Goal: Information Seeking & Learning: Find specific fact

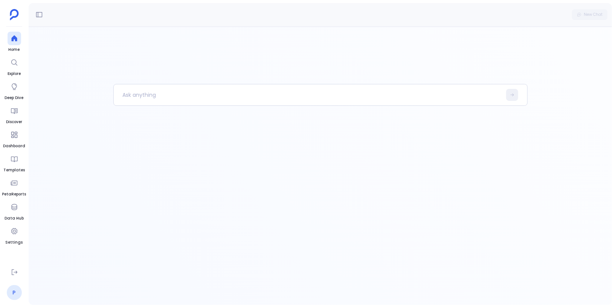
click at [18, 292] on link "P" at bounding box center [14, 292] width 15 height 15
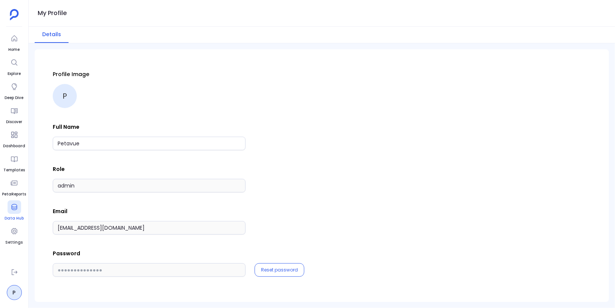
click at [12, 209] on icon at bounding box center [14, 207] width 6 height 6
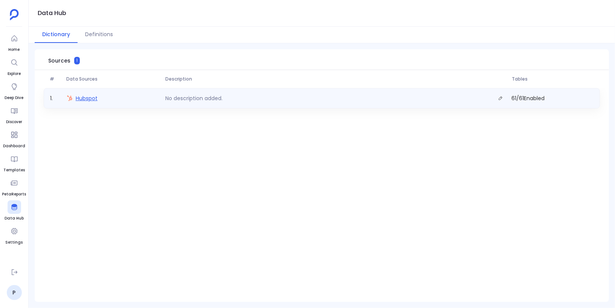
click at [86, 100] on span "Hubspot" at bounding box center [87, 99] width 22 height 8
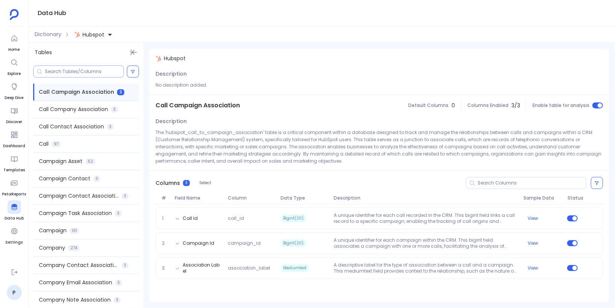
click at [94, 71] on input at bounding box center [84, 72] width 79 height 6
paste input "hubspot_engagements"
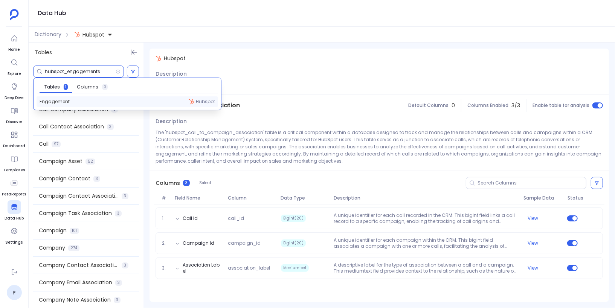
type input "hubspot_engagements"
click at [94, 100] on div "Engagement Hubspot" at bounding box center [127, 101] width 181 height 11
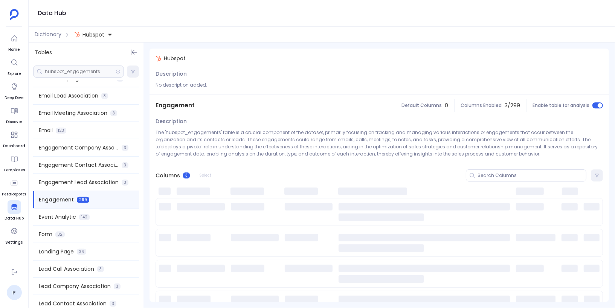
scroll to position [554, 0]
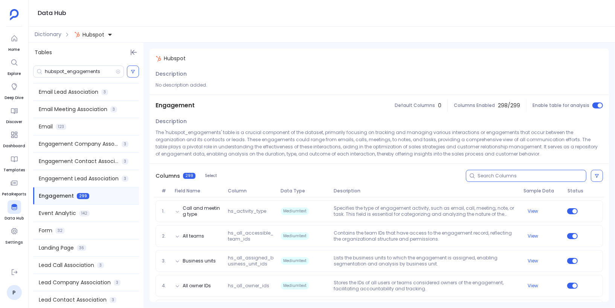
click at [493, 178] on input at bounding box center [531, 176] width 108 height 6
paste input "hs_email_html"
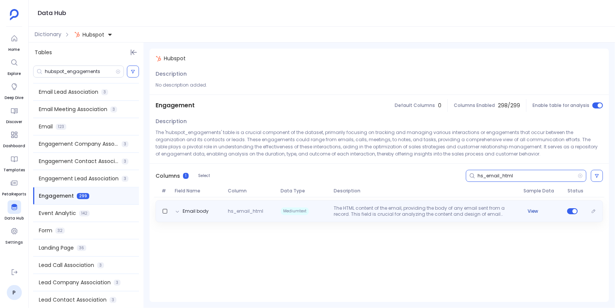
click at [535, 212] on button "View" at bounding box center [532, 211] width 11 height 6
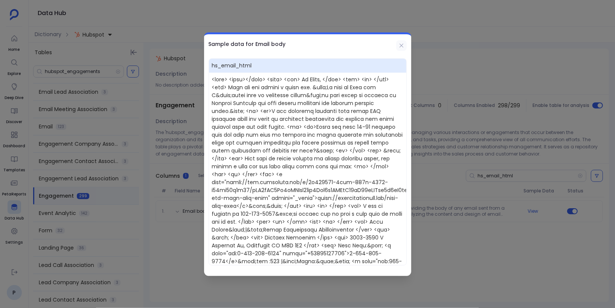
click at [401, 44] on icon at bounding box center [401, 46] width 6 height 6
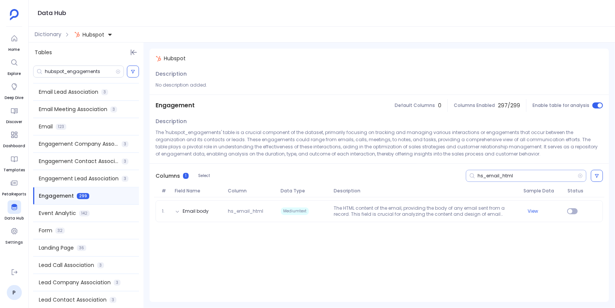
click at [491, 176] on input "hs_email_html" at bounding box center [527, 176] width 100 height 6
paste input "body_preview"
click at [489, 175] on input "hs_body_preview_html" at bounding box center [527, 176] width 100 height 6
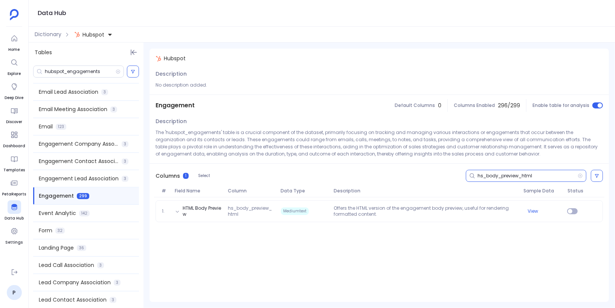
click at [485, 174] on input "hs_body_preview_html" at bounding box center [527, 176] width 100 height 6
paste input
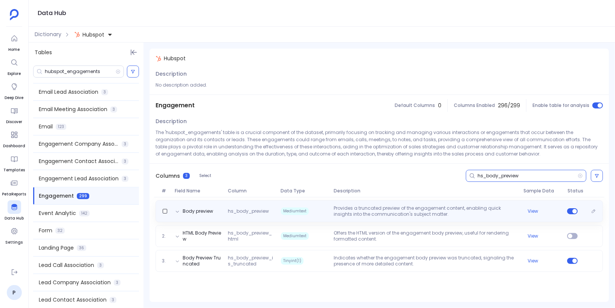
type input "hs_body_preview"
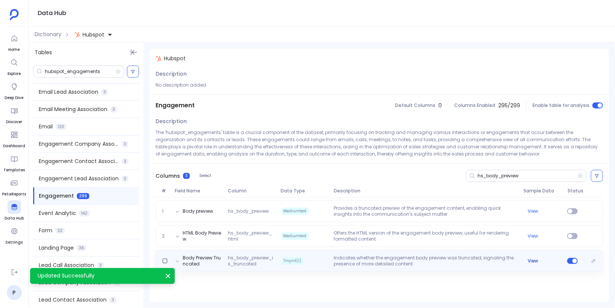
click at [534, 259] on button "View" at bounding box center [532, 261] width 11 height 6
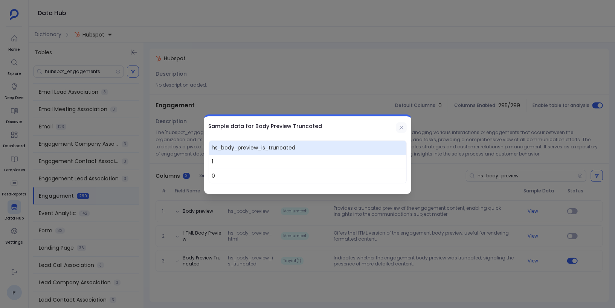
click at [399, 129] on icon at bounding box center [401, 128] width 6 height 6
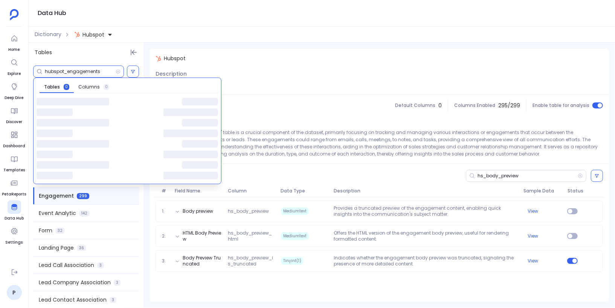
click at [60, 70] on input "hubspot_engagements" at bounding box center [80, 72] width 71 height 6
paste input "mail"
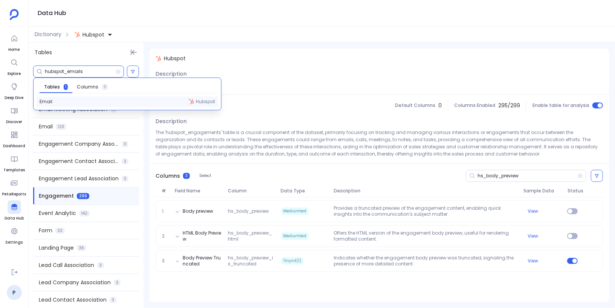
type input "hubspot_emails"
click at [71, 102] on div "Email Hubspot" at bounding box center [127, 101] width 181 height 11
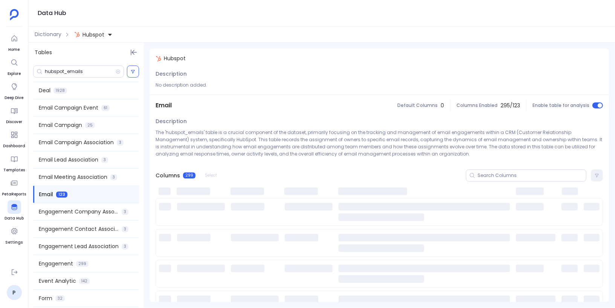
scroll to position [486, 0]
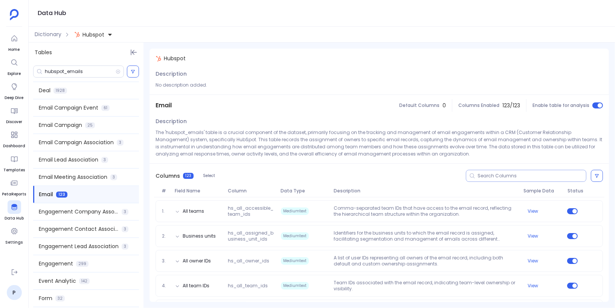
click at [514, 177] on input at bounding box center [531, 176] width 108 height 6
paste input "hs_email_html"
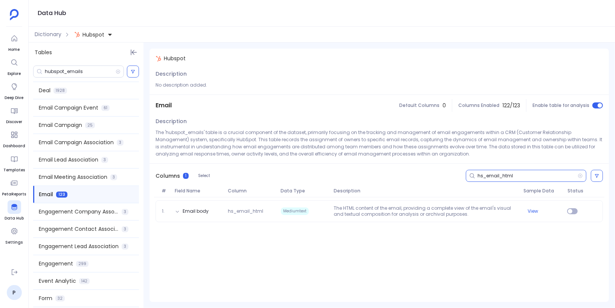
click at [489, 175] on input "hs_email_html" at bounding box center [527, 176] width 100 height 6
paste input "text"
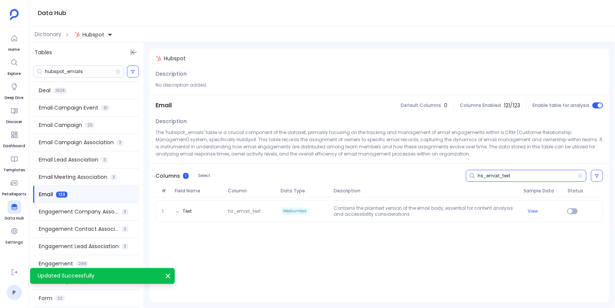
click at [479, 173] on input "hs_email_text" at bounding box center [527, 176] width 100 height 6
paste input "body_preview_html"
click at [497, 176] on input "hs_body_preview_html" at bounding box center [527, 176] width 100 height 6
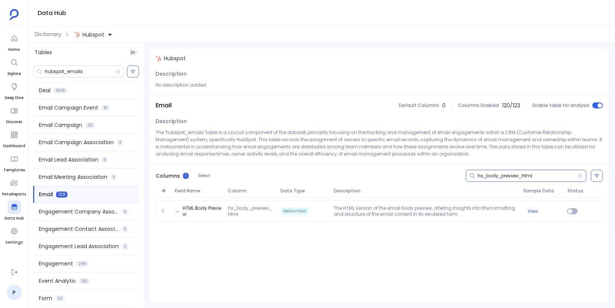
paste input
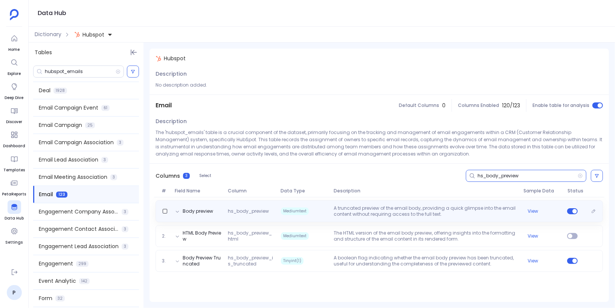
type input "hs_body_preview"
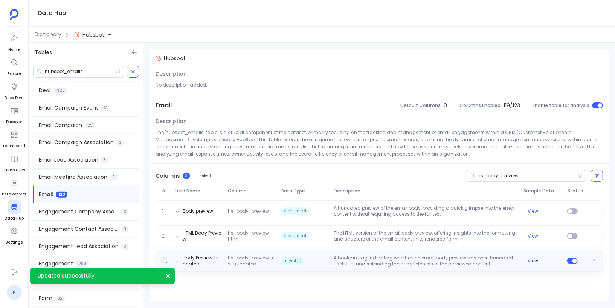
click at [534, 262] on button "View" at bounding box center [532, 261] width 11 height 6
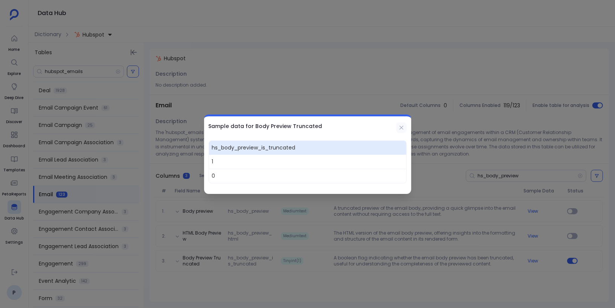
click at [402, 130] on icon at bounding box center [401, 128] width 6 height 6
